Goal: Information Seeking & Learning: Compare options

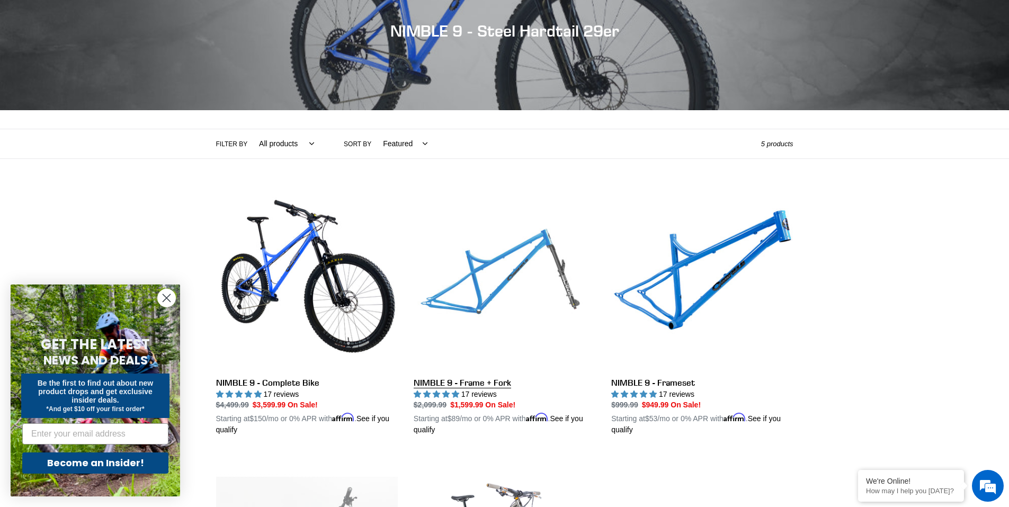
scroll to position [141, 0]
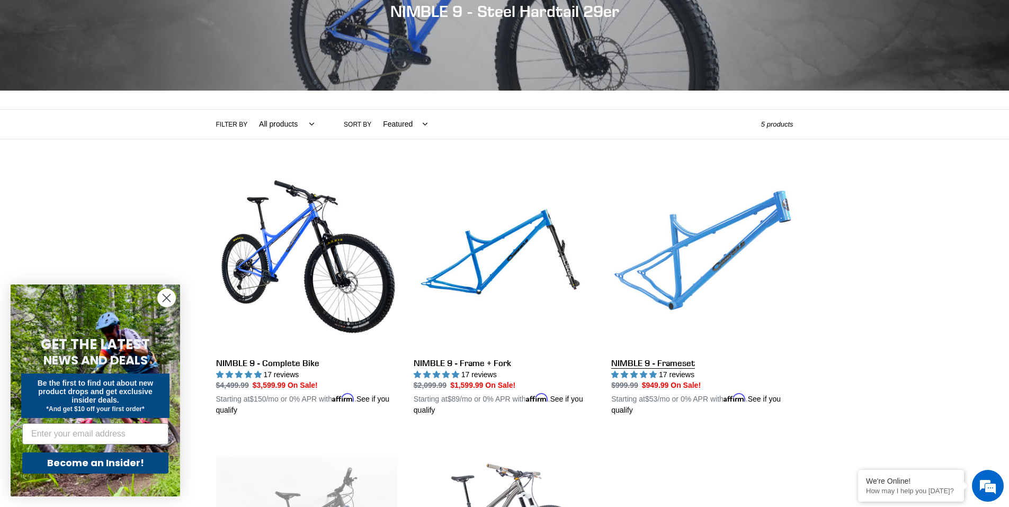
click at [728, 277] on link "NIMBLE 9 - Frameset" at bounding box center [702, 292] width 182 height 248
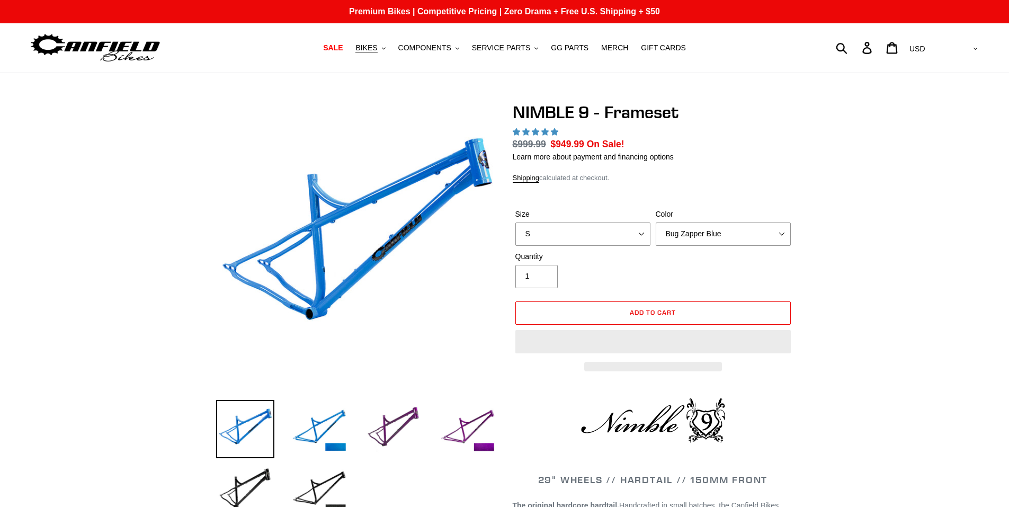
select select "highest-rating"
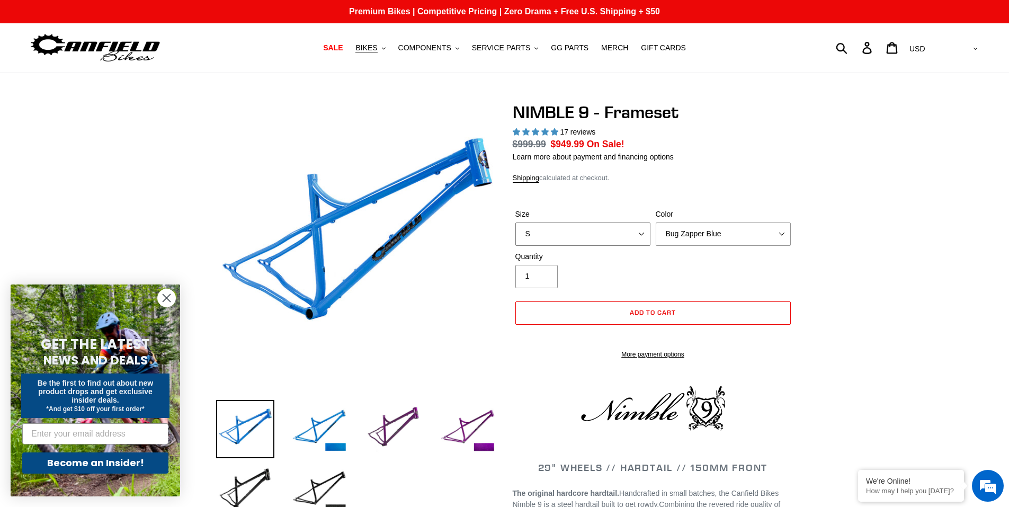
click at [565, 226] on select "S M L XL" at bounding box center [583, 234] width 135 height 23
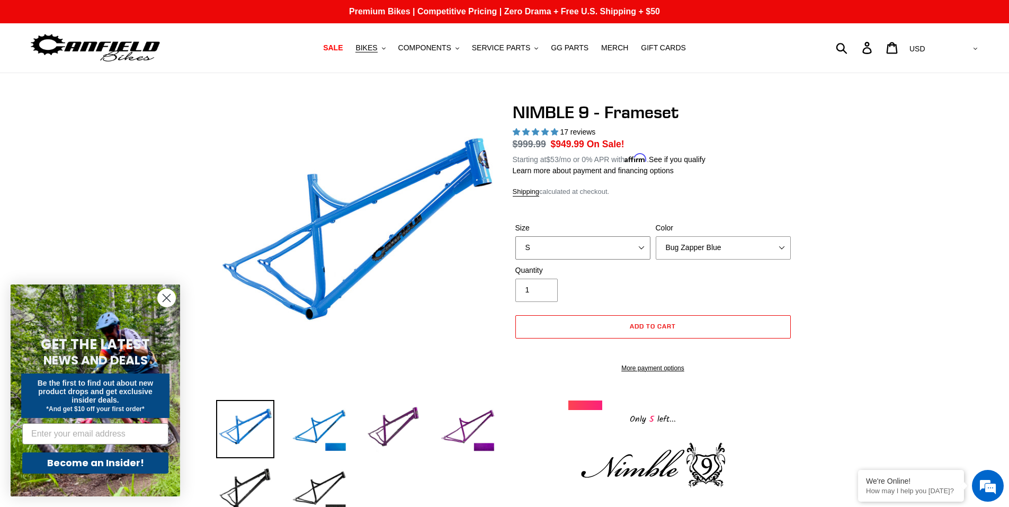
select select "XL"
click at [516, 236] on select "S M L XL" at bounding box center [583, 247] width 135 height 23
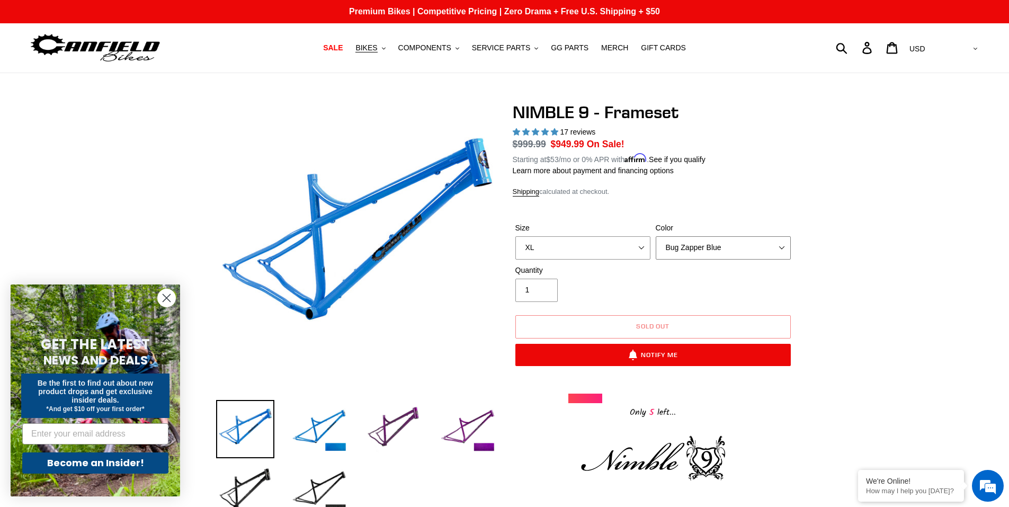
click at [721, 253] on select "Bug Zapper Blue Purple Haze -Sold Out Galaxy Black" at bounding box center [723, 247] width 135 height 23
select select "Galaxy Black"
click at [656, 236] on select "Bug Zapper Blue Purple Haze -Sold Out Galaxy Black" at bounding box center [723, 247] width 135 height 23
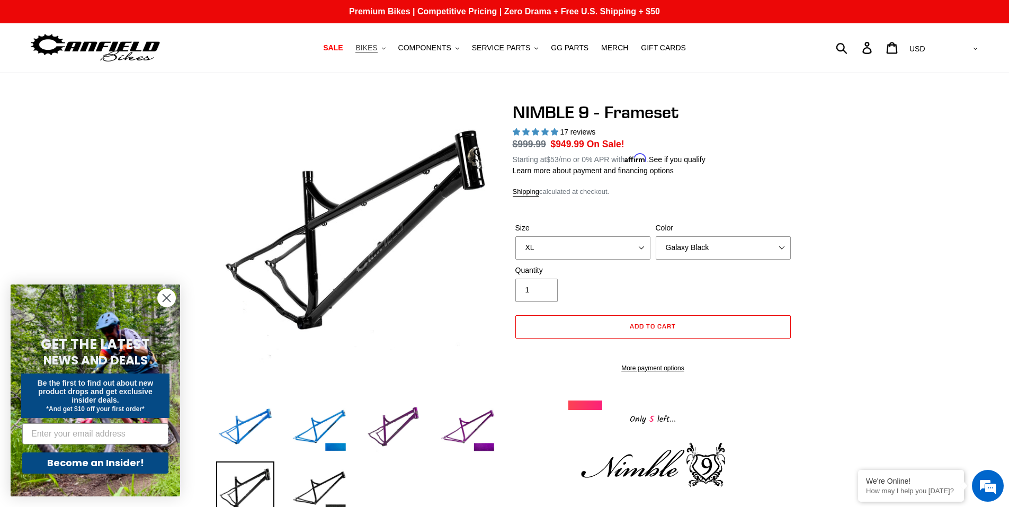
click at [377, 47] on span "BIKES" at bounding box center [367, 47] width 22 height 9
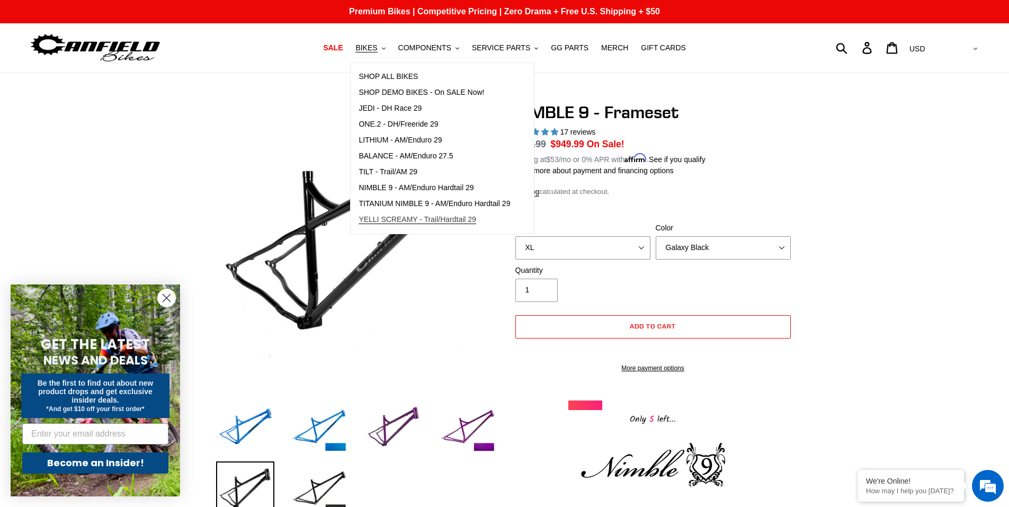
click at [399, 223] on span "YELLI SCREAMY - Trail/Hardtail 29" at bounding box center [418, 219] width 118 height 9
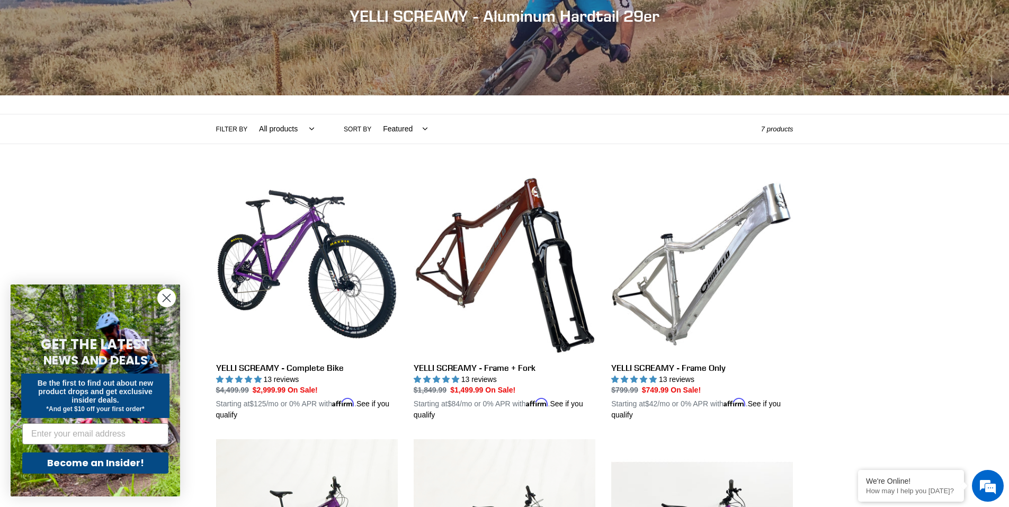
scroll to position [176, 0]
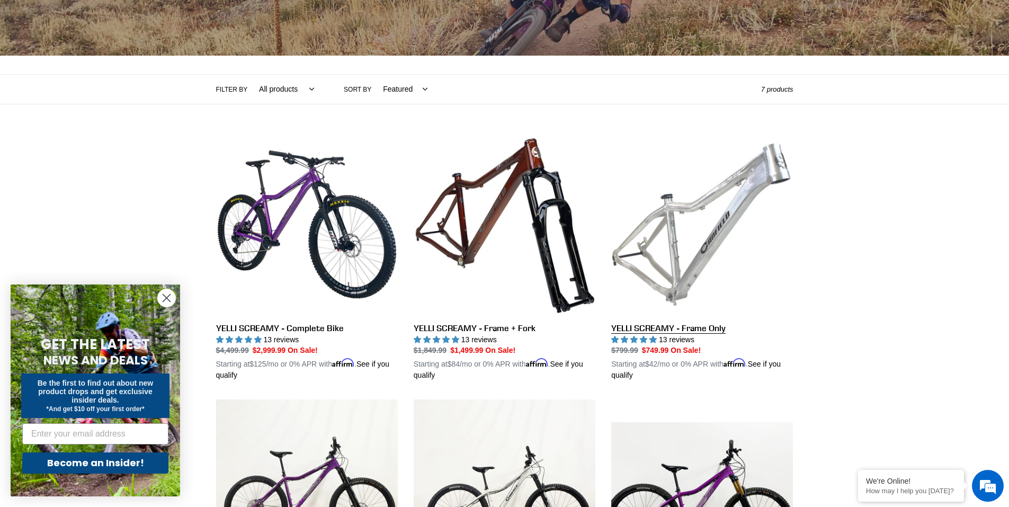
click at [705, 246] on link "YELLI SCREAMY - Frame Only" at bounding box center [702, 258] width 182 height 248
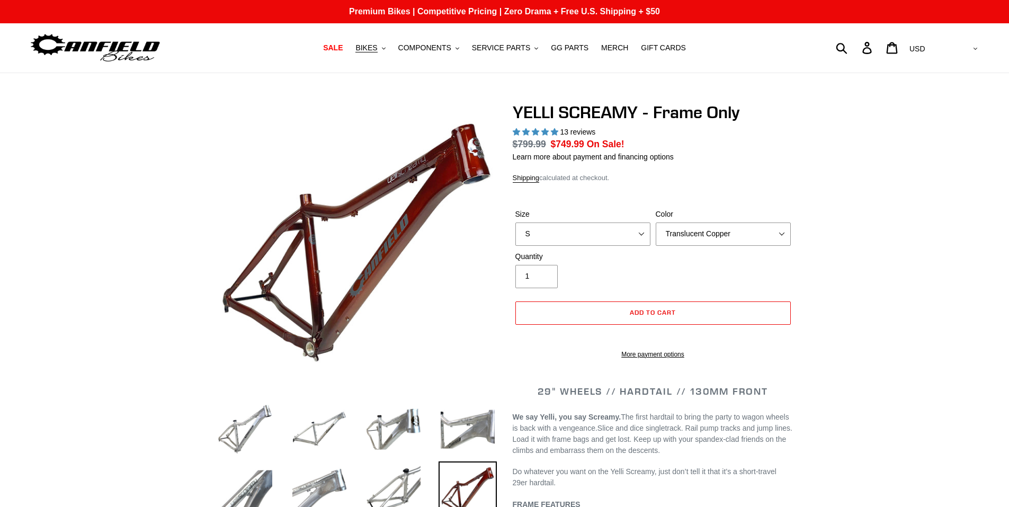
select select "highest-rating"
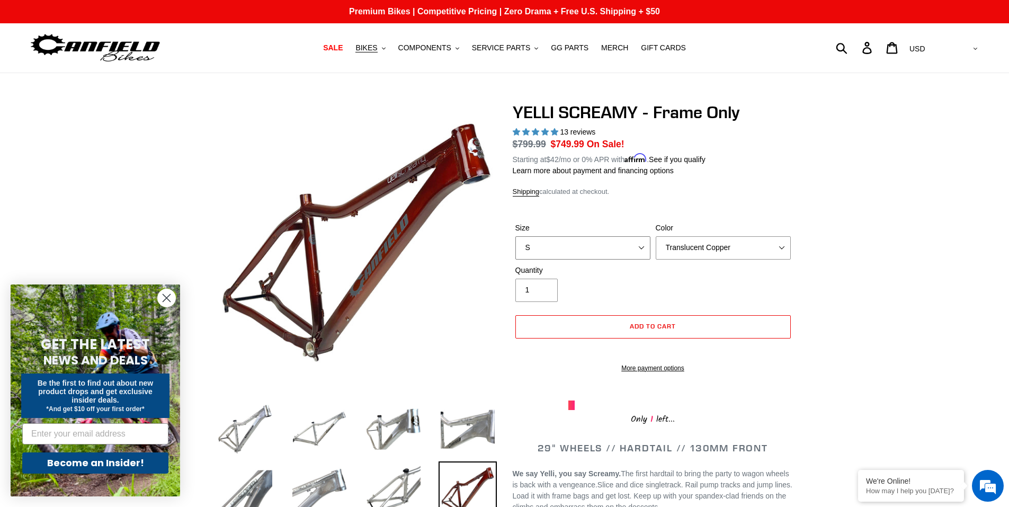
click at [642, 251] on select "S M L XL" at bounding box center [583, 247] width 135 height 23
select select "XL"
click at [516, 236] on select "S M L XL" at bounding box center [583, 247] width 135 height 23
click at [769, 248] on select "Translucent Copper Purple Haze Raw" at bounding box center [723, 247] width 135 height 23
click at [656, 236] on select "Translucent Copper Purple Haze Raw" at bounding box center [723, 247] width 135 height 23
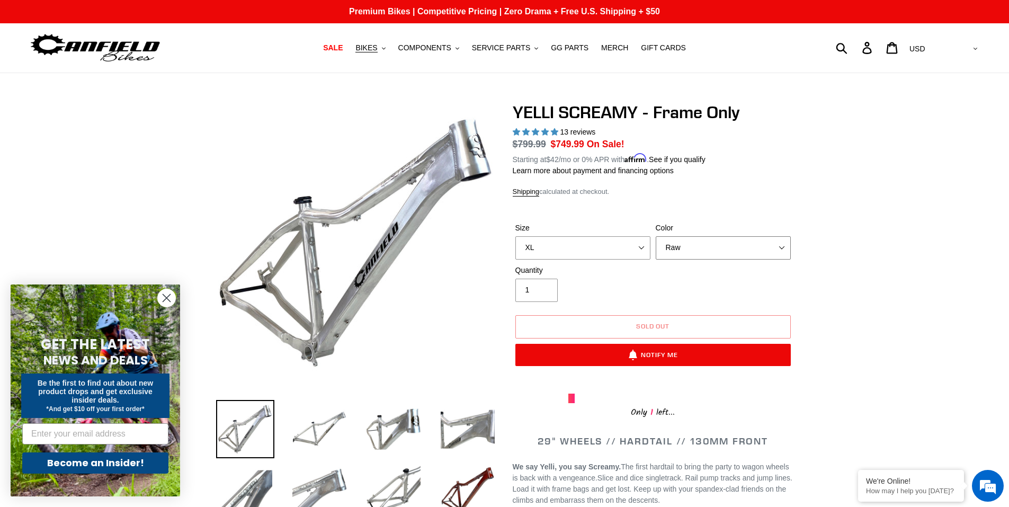
click at [704, 249] on select "Translucent Copper Purple Haze Raw" at bounding box center [723, 247] width 135 height 23
click at [656, 236] on select "Translucent Copper Purple Haze Raw" at bounding box center [723, 247] width 135 height 23
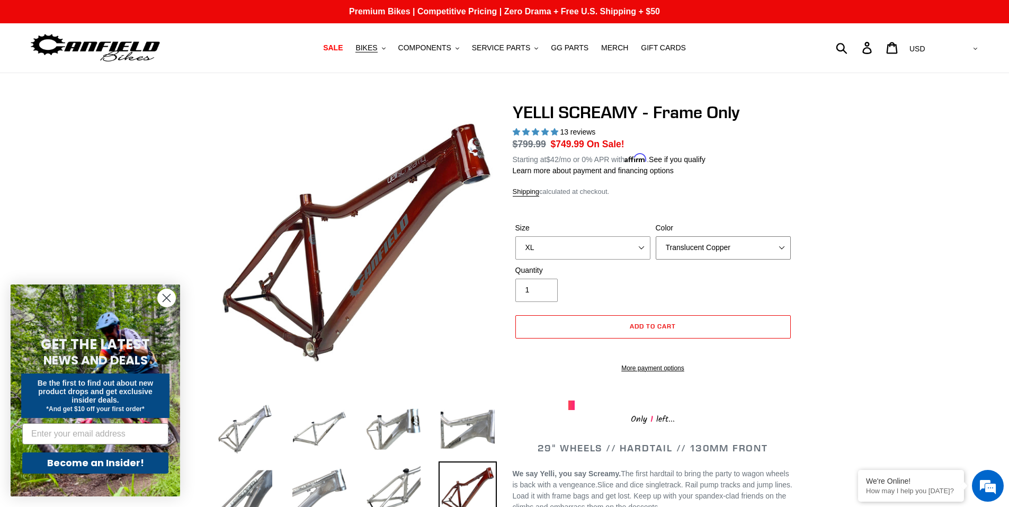
click at [705, 249] on select "Translucent Copper Purple Haze Raw" at bounding box center [723, 247] width 135 height 23
click at [656, 236] on select "Translucent Copper Purple Haze Raw" at bounding box center [723, 247] width 135 height 23
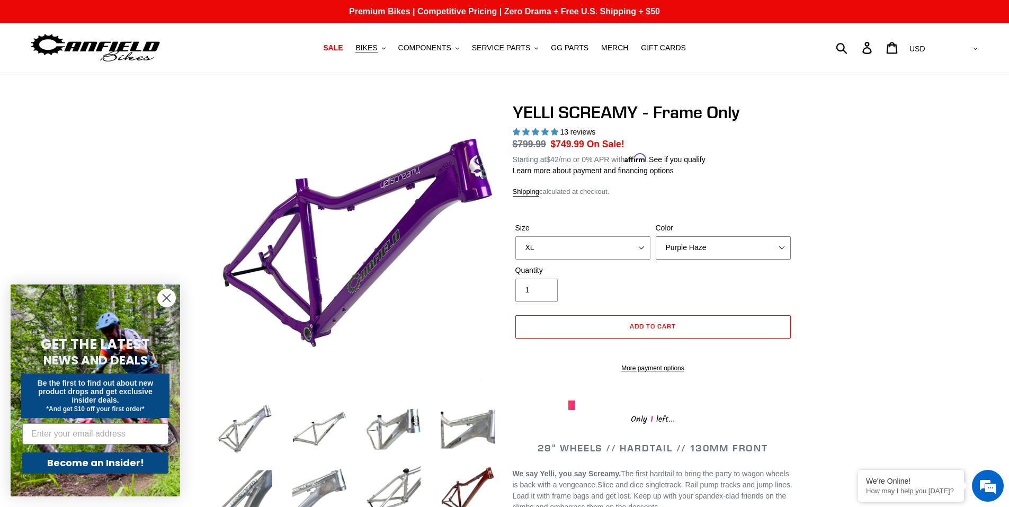
click at [720, 248] on select "Translucent Copper Purple Haze Raw" at bounding box center [723, 247] width 135 height 23
select select "Translucent Copper"
click at [656, 236] on select "Translucent Copper Purple Haze Raw" at bounding box center [723, 247] width 135 height 23
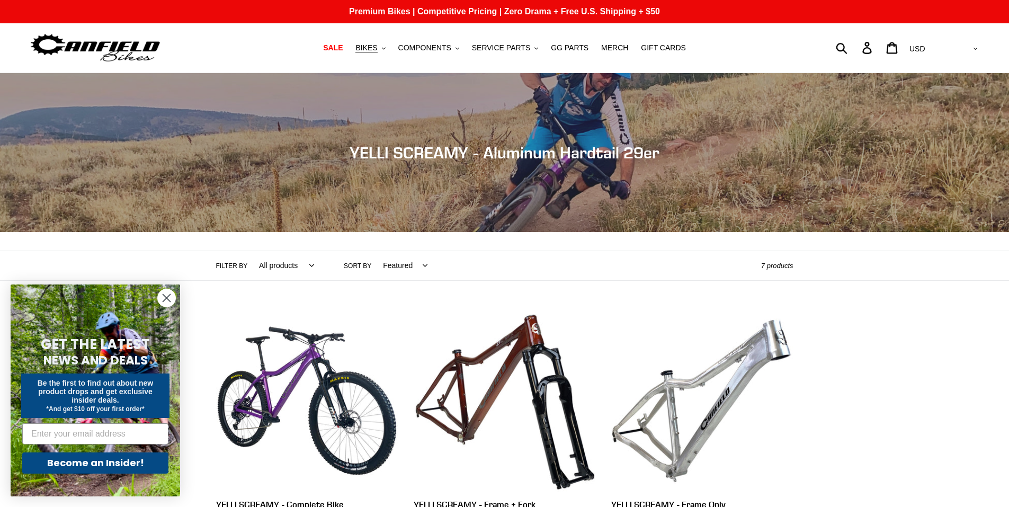
scroll to position [176, 0]
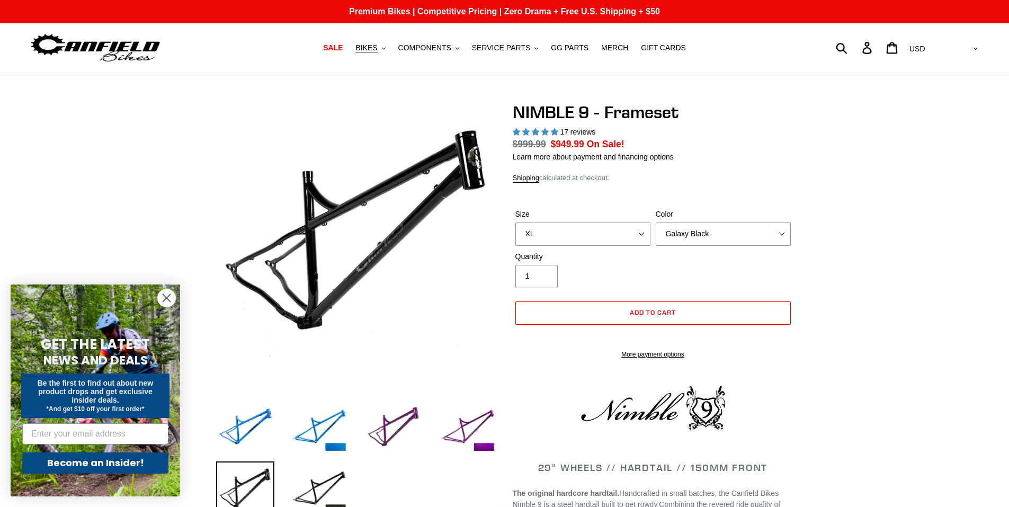
select select "highest-rating"
